Goal: Transaction & Acquisition: Download file/media

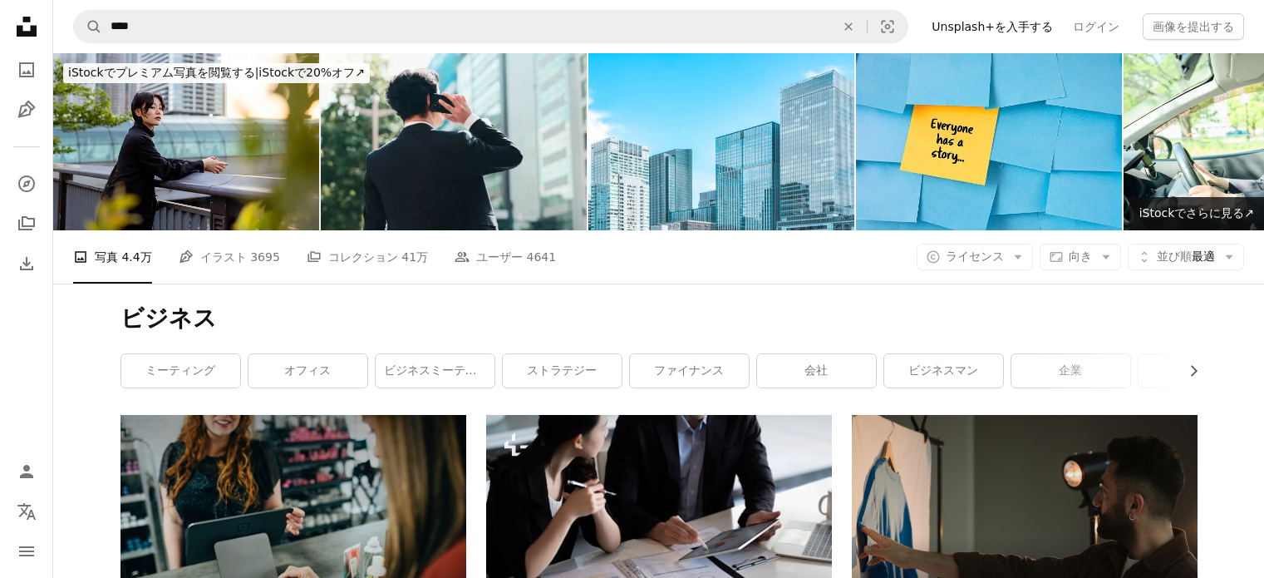
scroll to position [61167, 0]
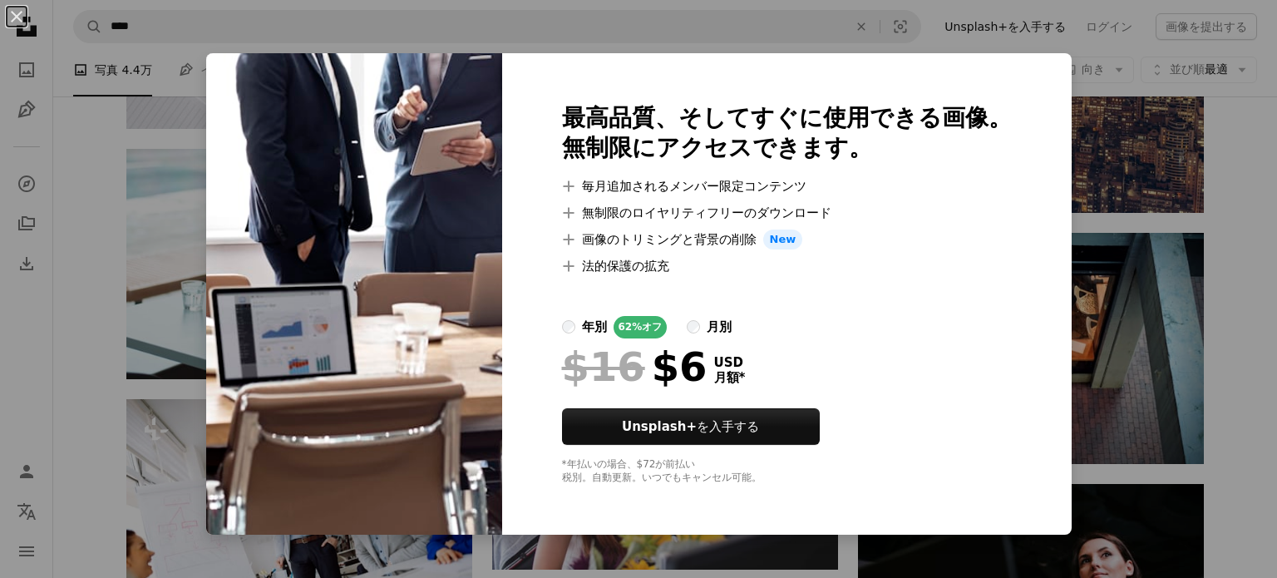
click at [1046, 416] on div "An X shape 最高品質、そしてすぐに使用できる画像。 無制限にアクセスできます。 A plus sign 毎月追加されるメンバー限定コンテンツ A p…" at bounding box center [638, 289] width 1277 height 578
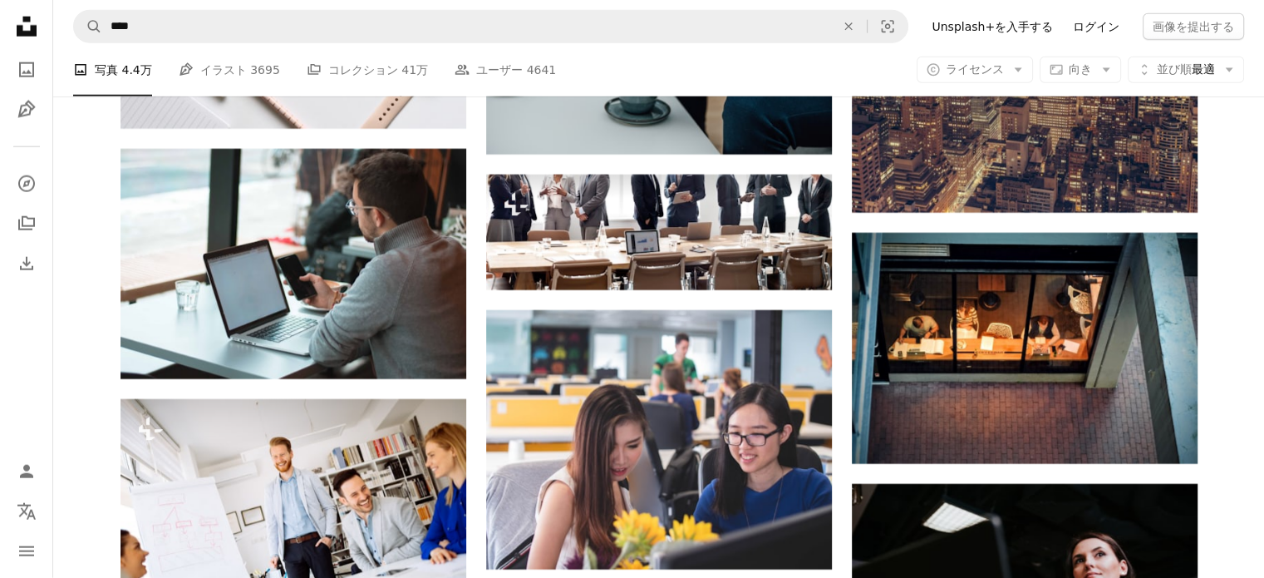
click at [1110, 26] on link "ログイン" at bounding box center [1096, 26] width 66 height 27
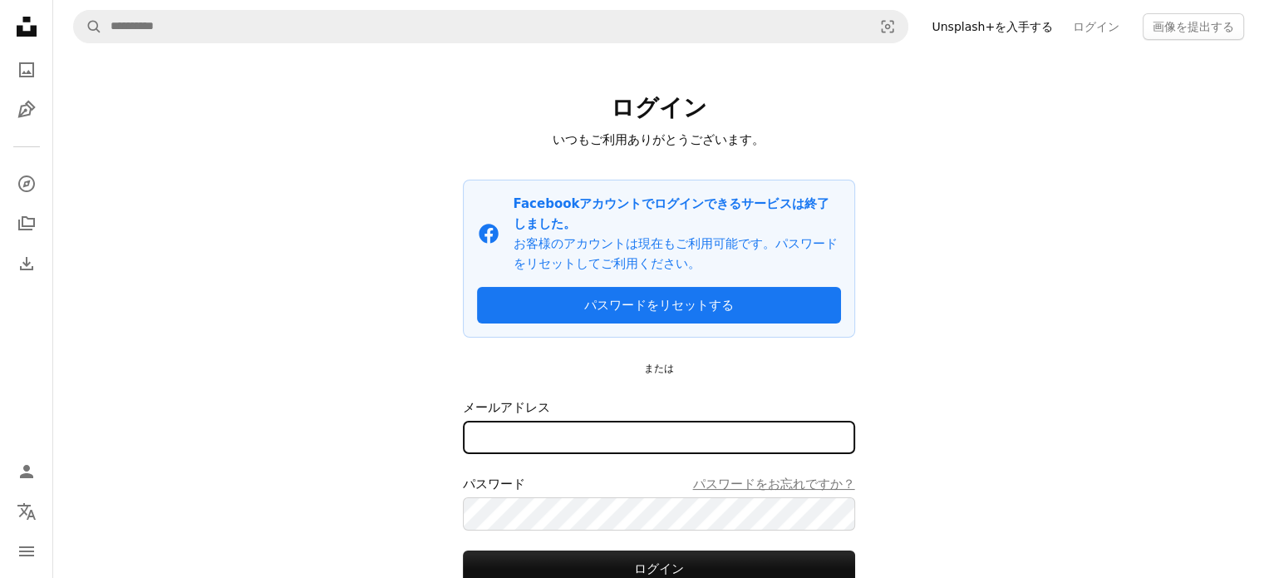
click at [820, 421] on input "メールアドレス" at bounding box center [659, 437] width 392 height 33
type input "*********"
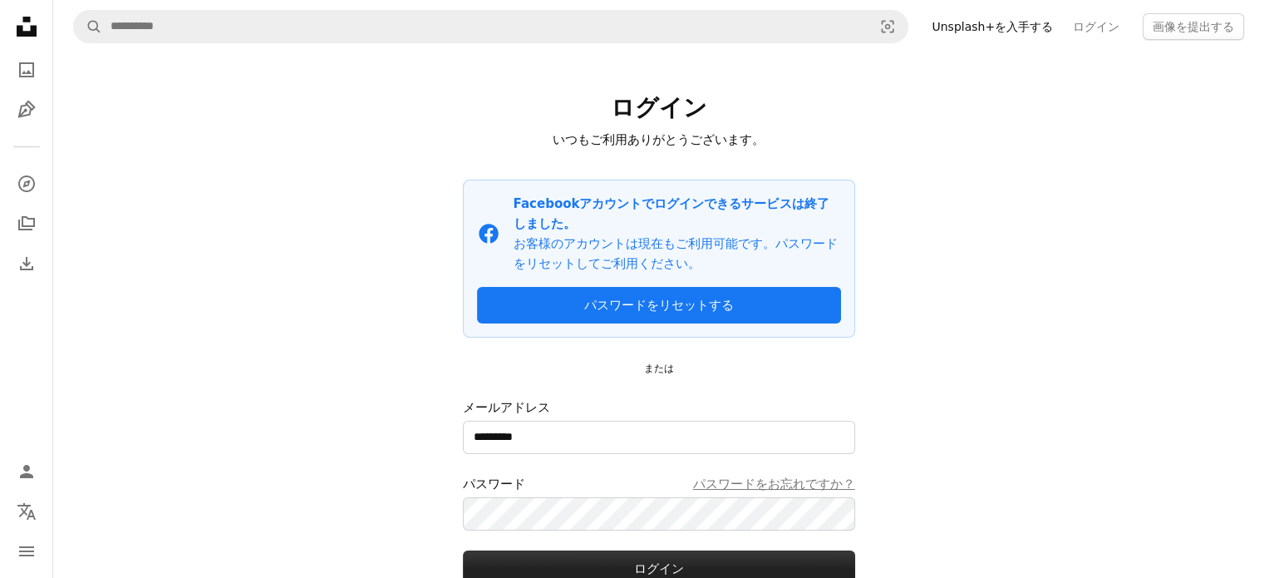
drag, startPoint x: 706, startPoint y: 544, endPoint x: 705, endPoint y: 534, distance: 9.2
click at [705, 550] on button "ログイン" at bounding box center [659, 568] width 392 height 37
click at [937, 428] on div "A magnifying glass Visual search Unsplash+を入手する ログイン 画像を提出する ログイン いつもご利用ありがとうござ…" at bounding box center [658, 356] width 1211 height 713
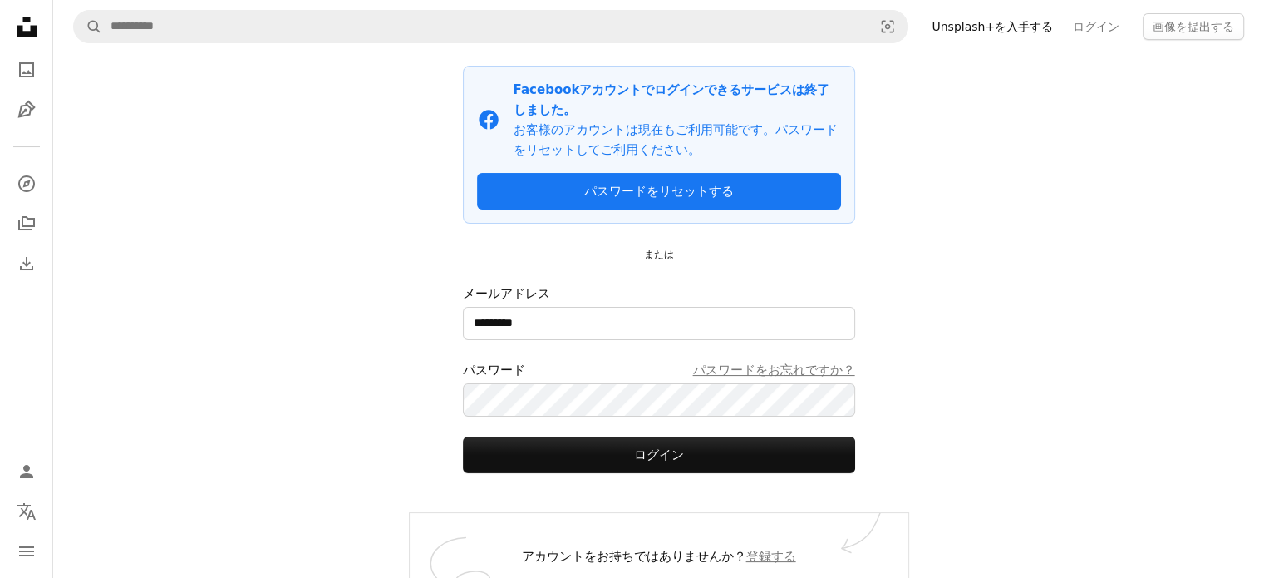
scroll to position [115, 0]
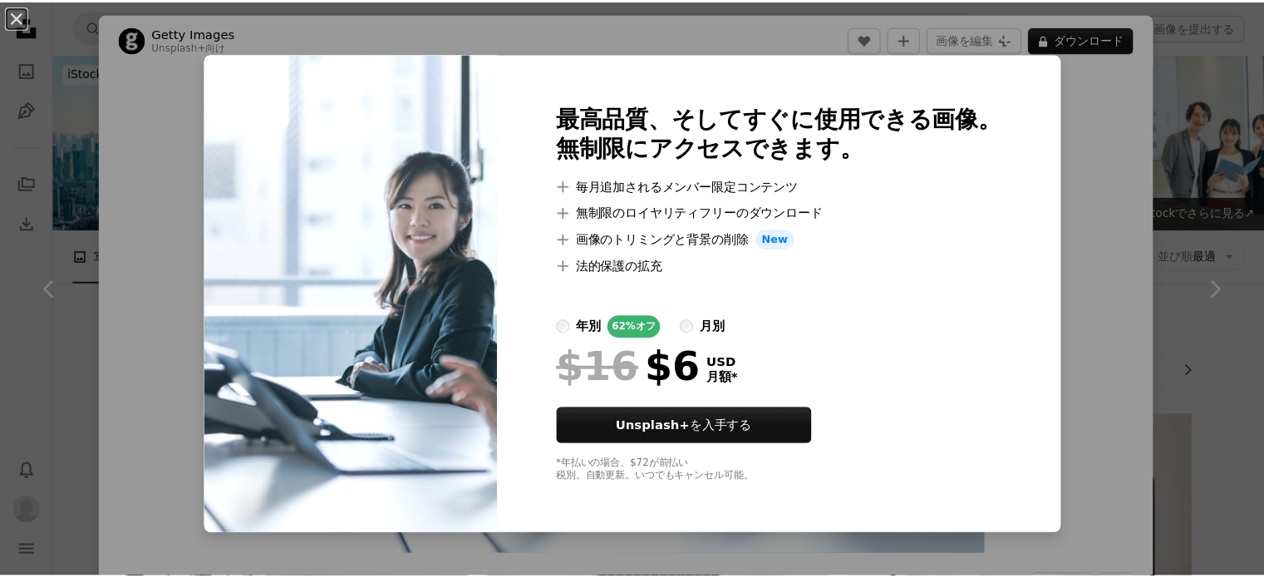
scroll to position [6067, 0]
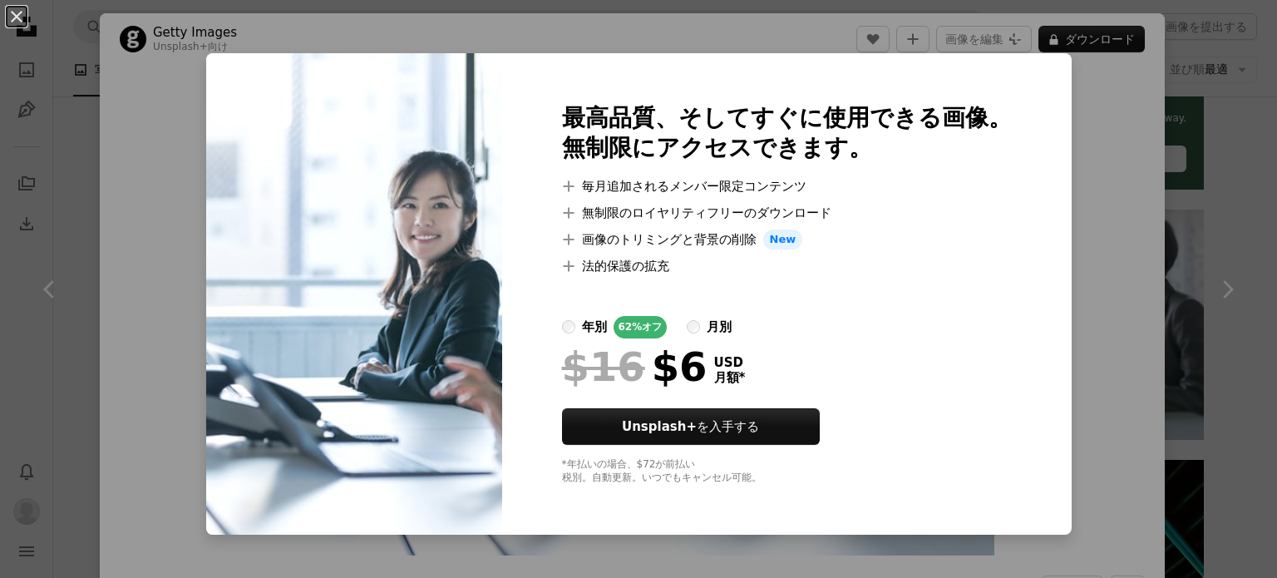
click at [0, 318] on div "An X shape 最高品質、そしてすぐに使用できる画像。 無制限にアクセスできます。 A plus sign 毎月追加されるメンバー限定コンテンツ A p…" at bounding box center [638, 289] width 1277 height 578
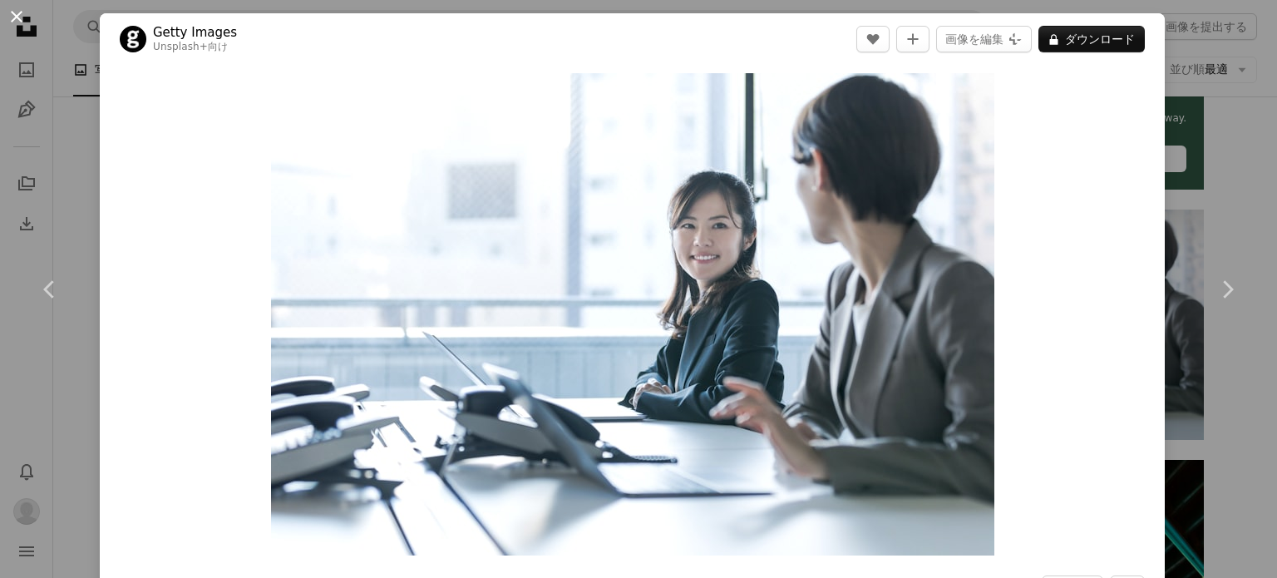
click at [21, 12] on button "An X shape" at bounding box center [17, 17] width 20 height 20
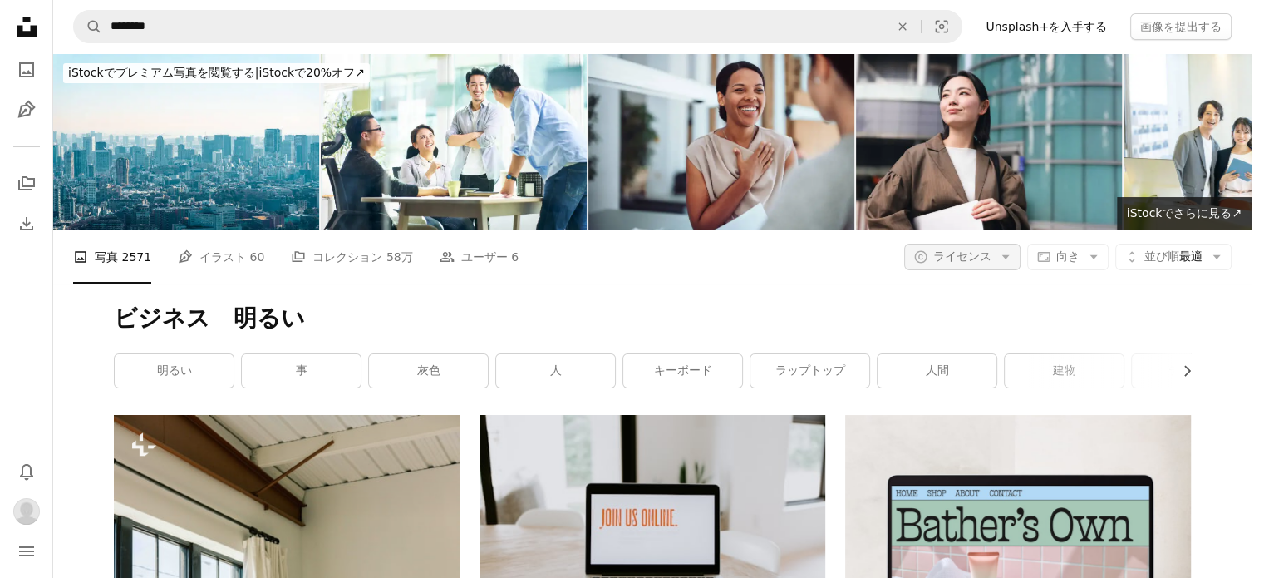
click at [987, 249] on span "ライセンス" at bounding box center [962, 255] width 58 height 13
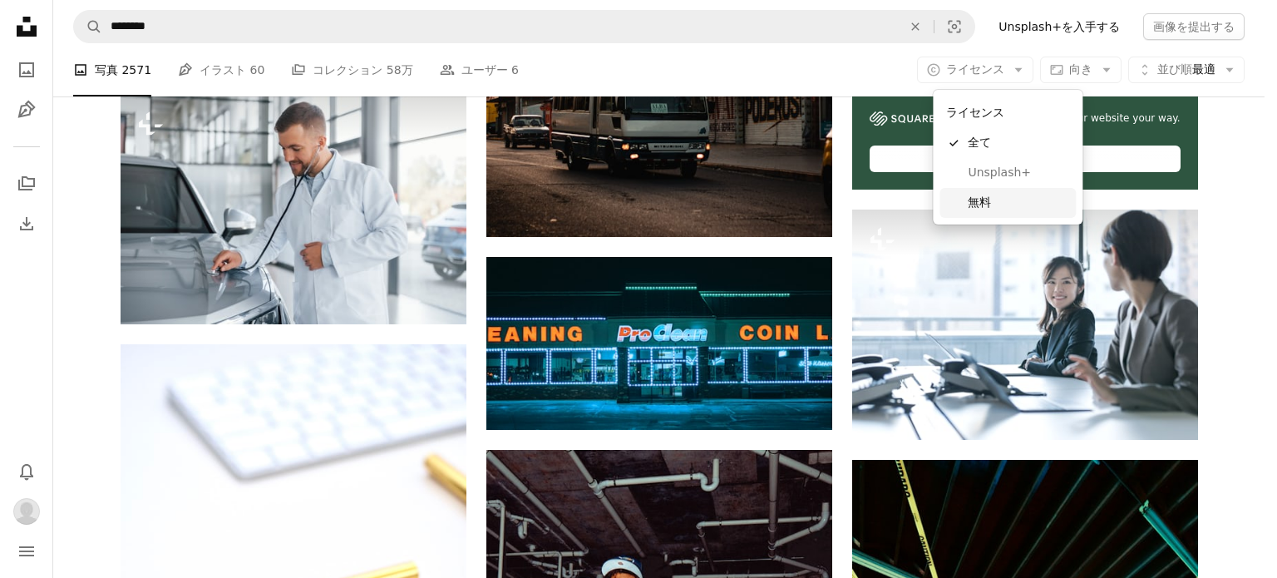
click at [980, 205] on span "無料" at bounding box center [1017, 202] width 101 height 17
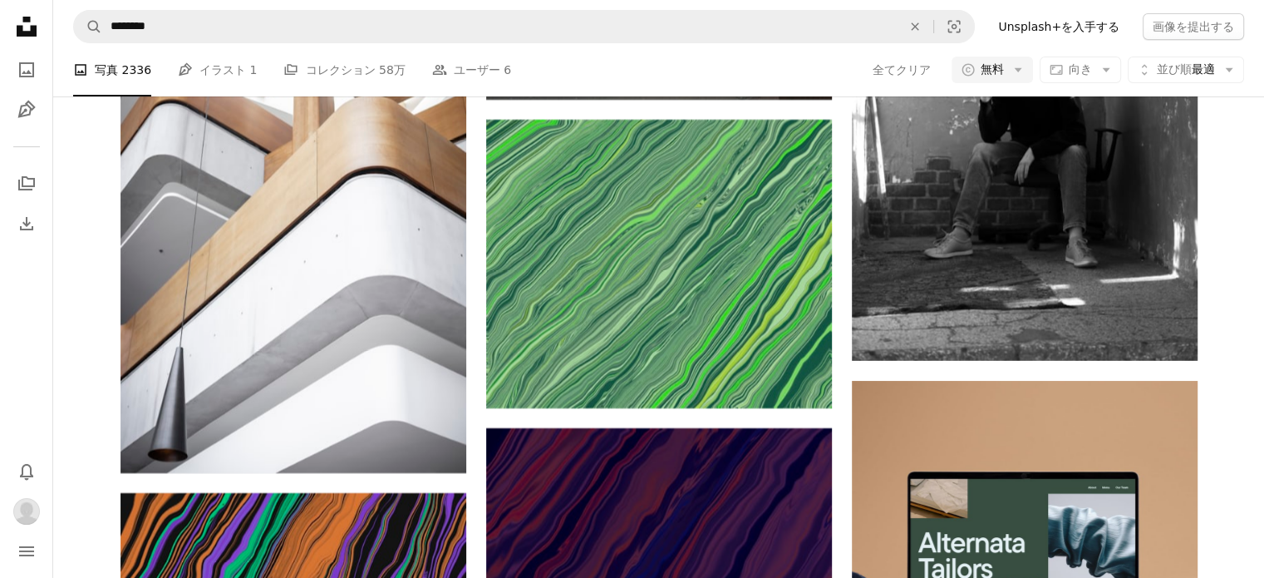
scroll to position [5485, 0]
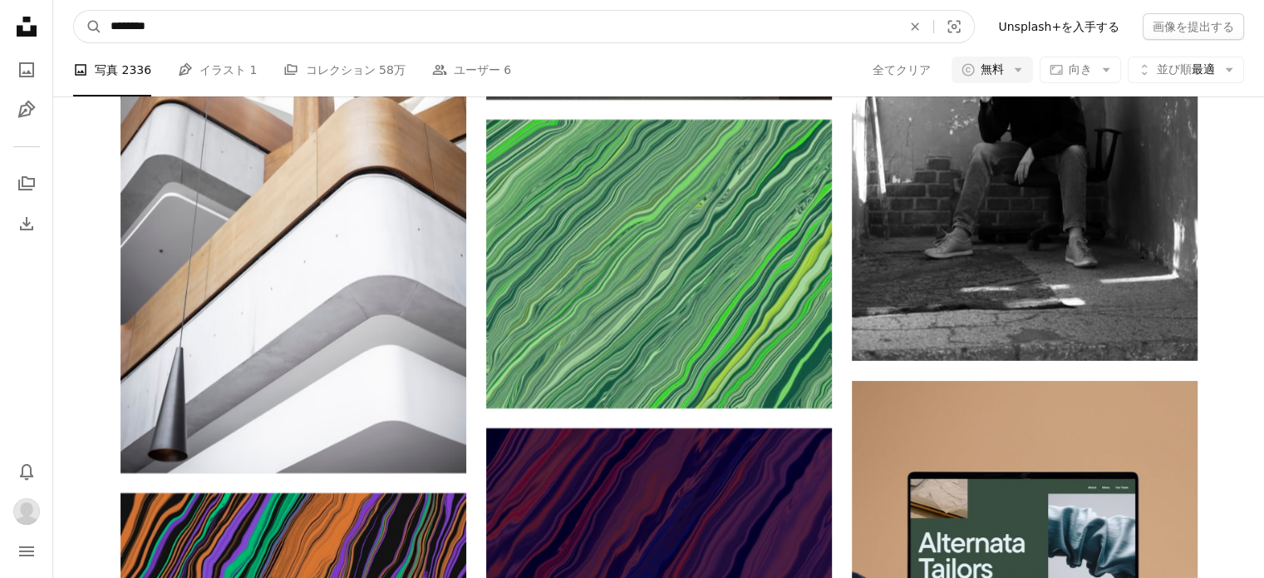
click at [279, 16] on input "********" at bounding box center [499, 27] width 795 height 32
click at [754, 40] on input "********" at bounding box center [499, 27] width 795 height 32
click at [74, 11] on button "A magnifying glass" at bounding box center [88, 27] width 28 height 32
click at [322, 37] on input "********" at bounding box center [499, 27] width 795 height 32
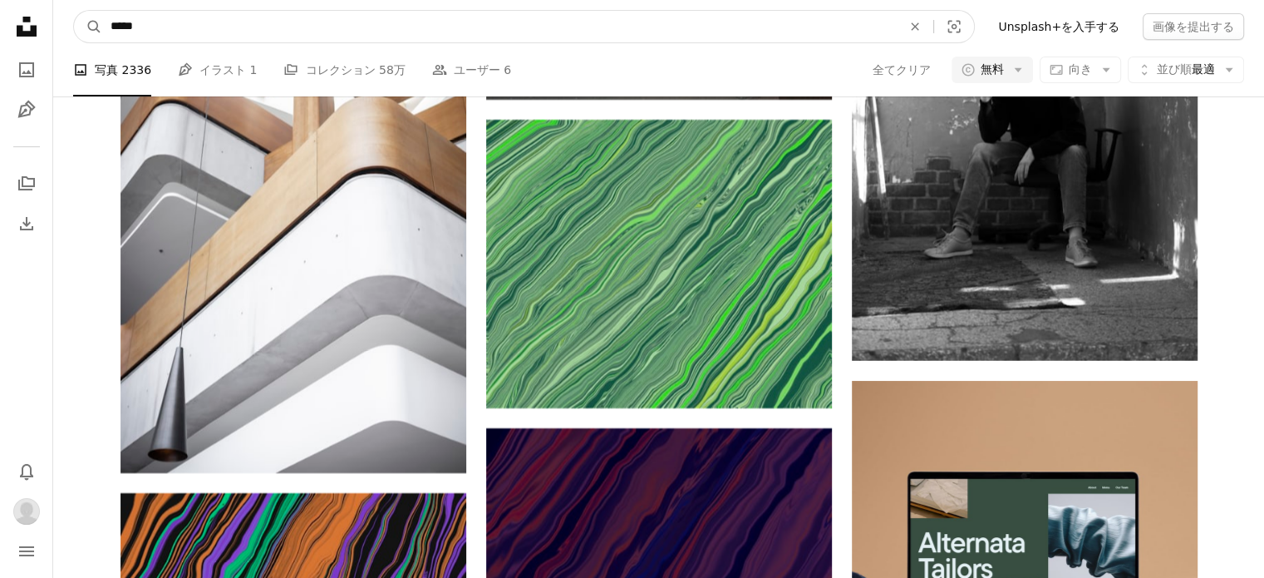
type input "****"
click button "A magnifying glass" at bounding box center [88, 27] width 28 height 32
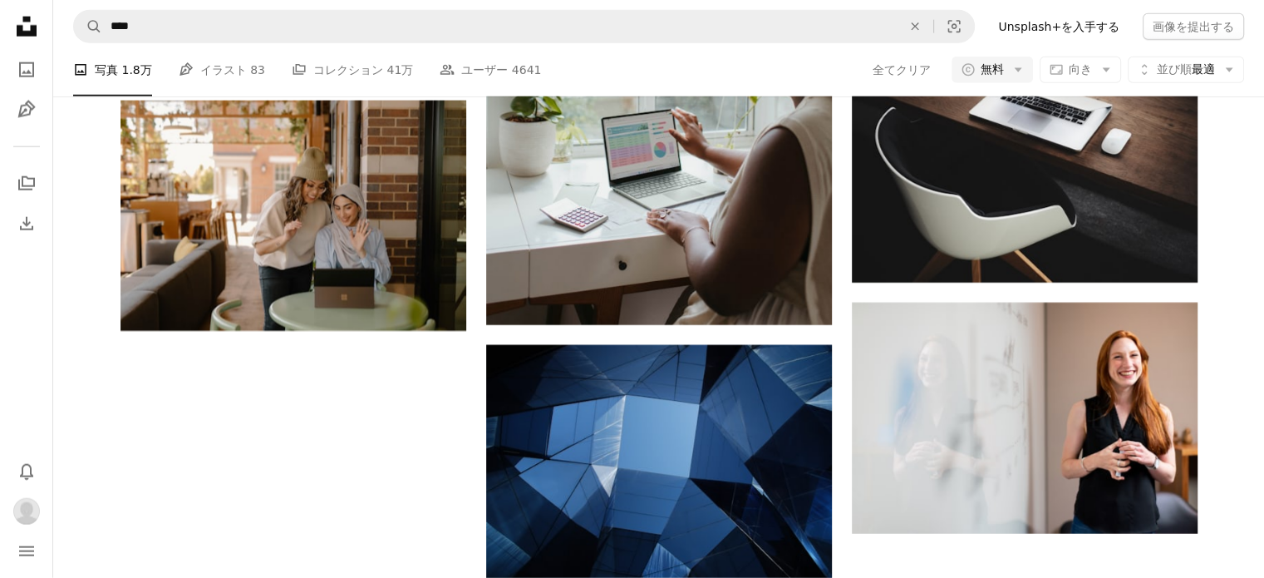
scroll to position [997, 0]
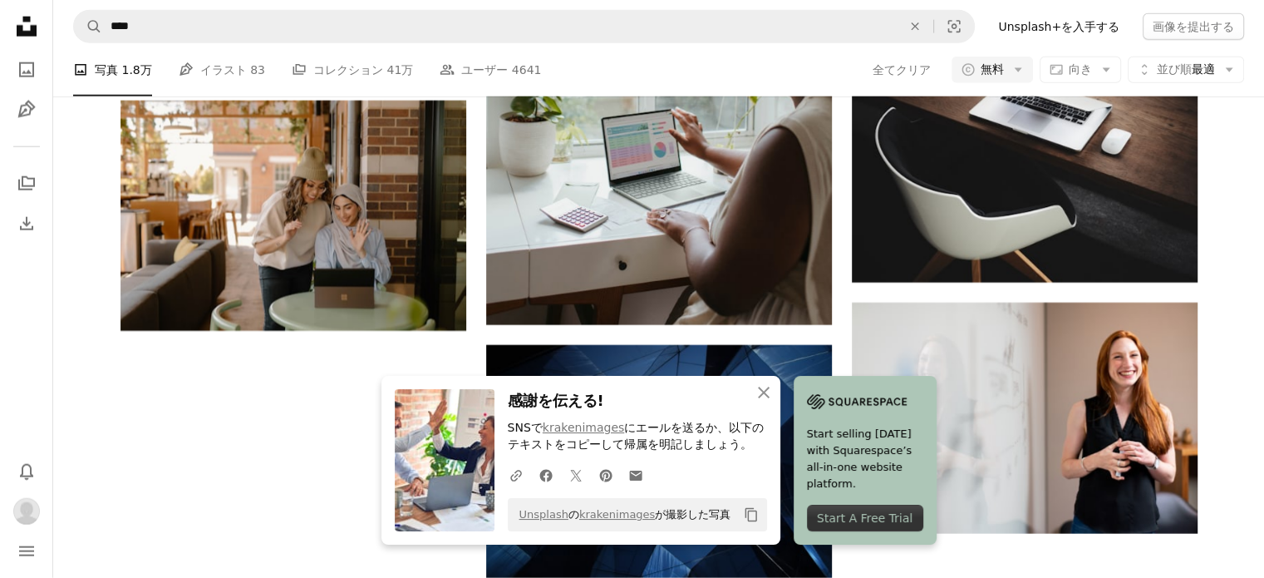
scroll to position [1662, 0]
click at [759, 389] on icon "button" at bounding box center [764, 392] width 12 height 12
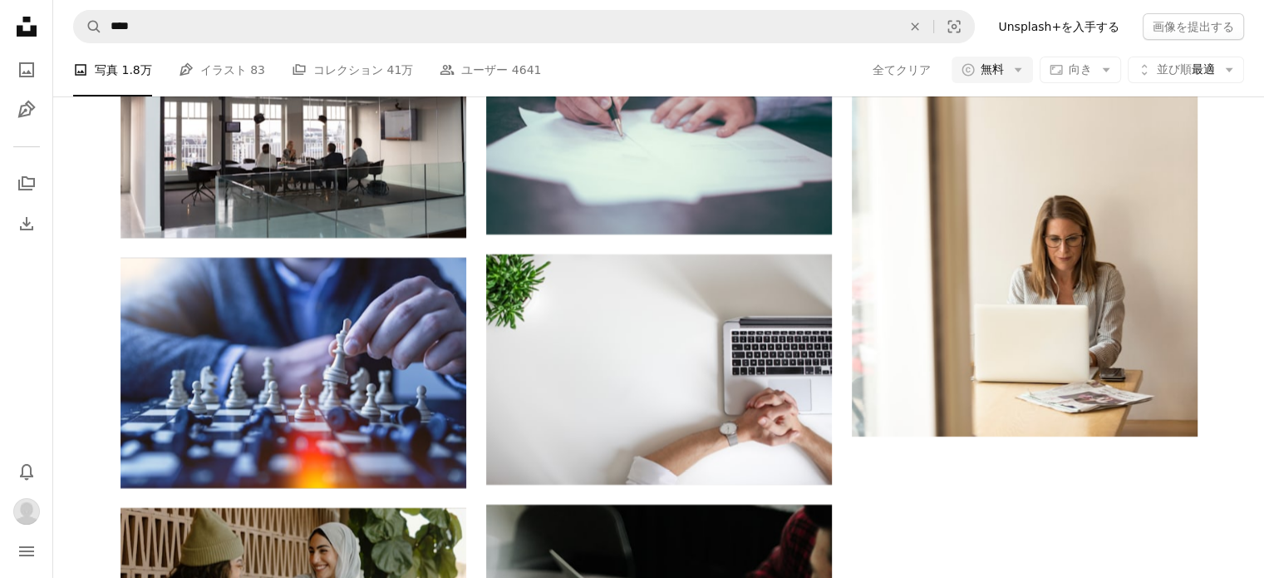
scroll to position [3491, 0]
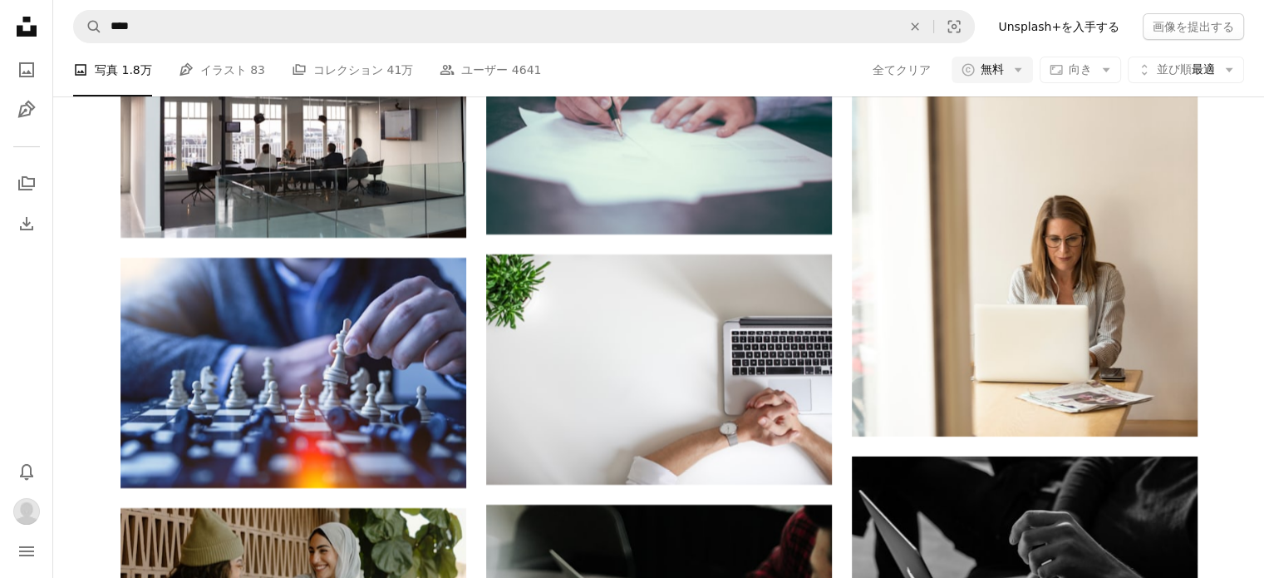
scroll to position [11136, 0]
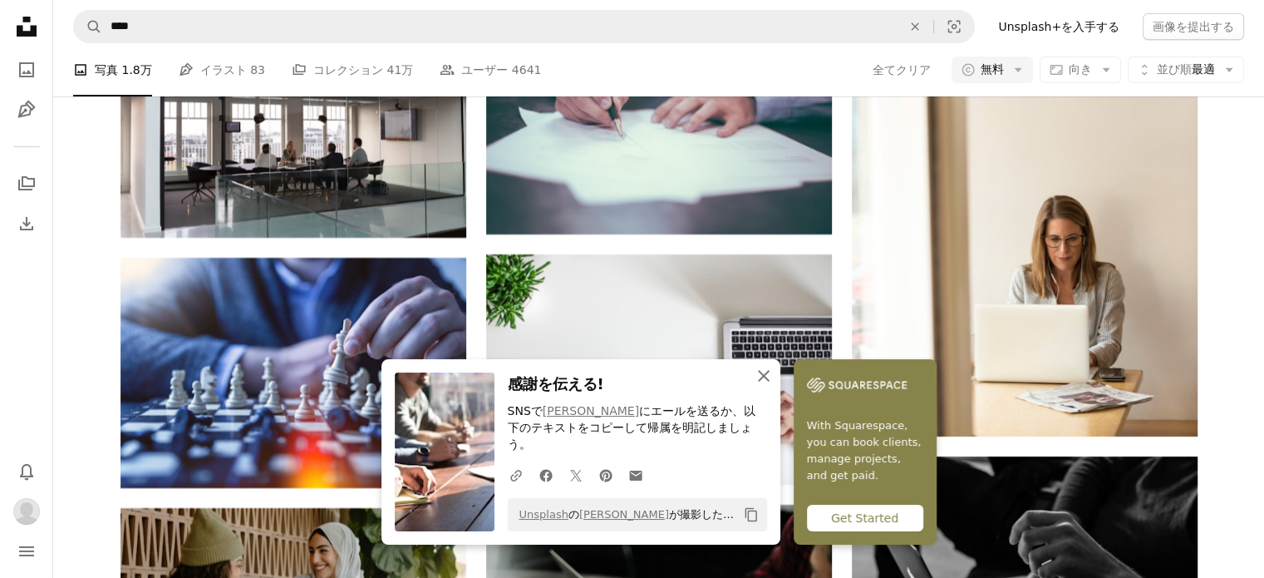
click at [765, 386] on icon "An X shape" at bounding box center [764, 376] width 20 height 20
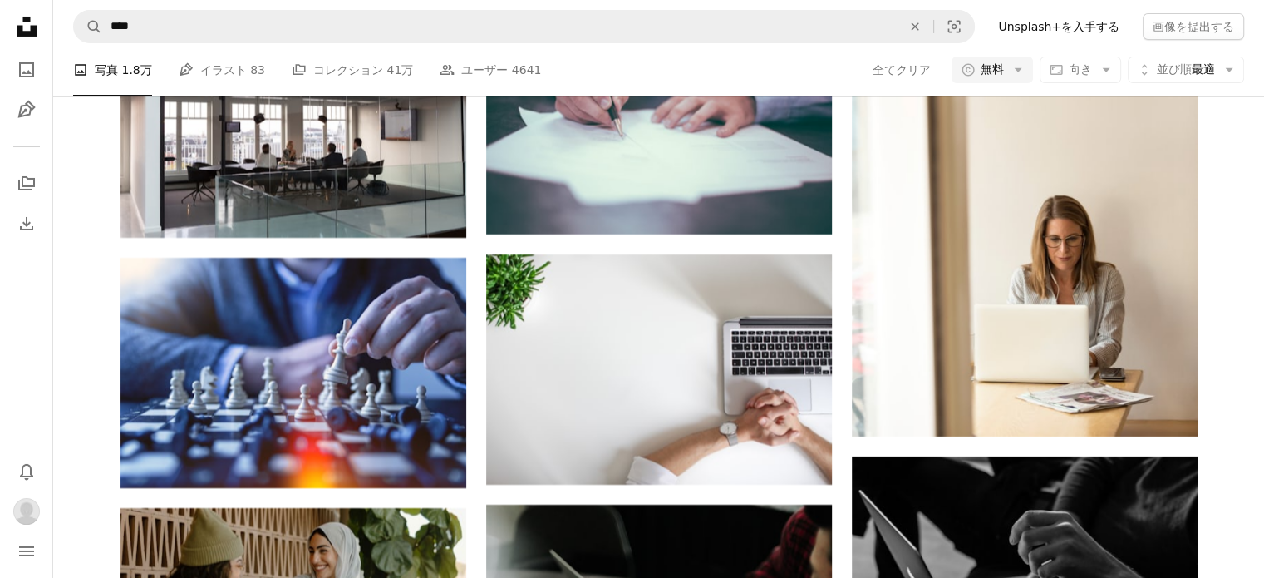
scroll to position [12134, 0]
